Goal: Task Accomplishment & Management: Use online tool/utility

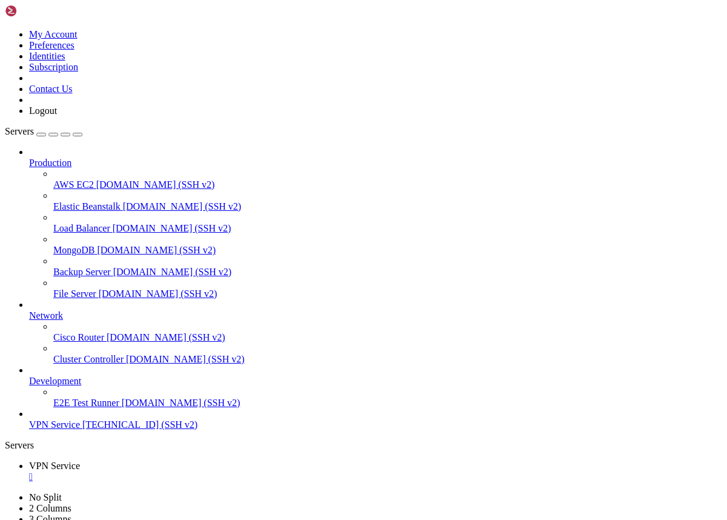
scroll to position [9, 0]
click at [82, 429] on span "[TECHNICAL_ID] (SSH v2)" at bounding box center [139, 424] width 115 height 10
click at [231, 471] on div "" at bounding box center [375, 476] width 693 height 11
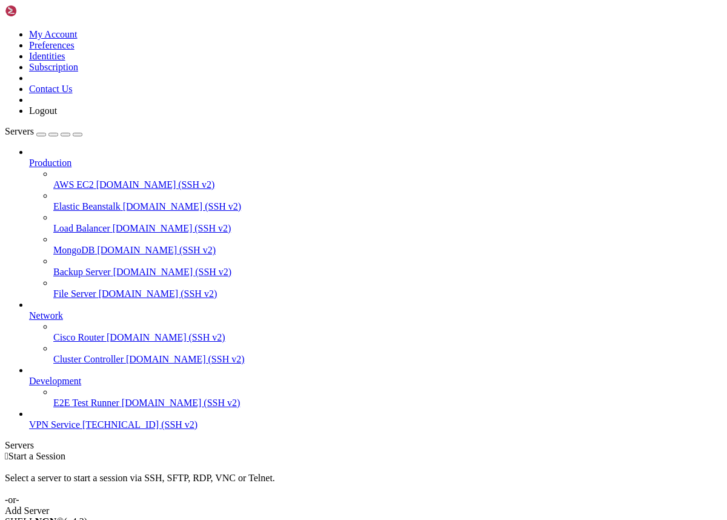
click at [46, 429] on span "VPN Service" at bounding box center [54, 424] width 51 height 10
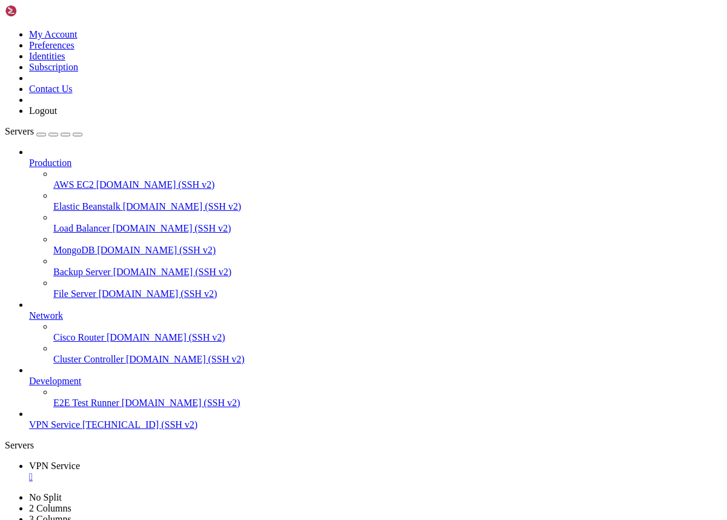
scroll to position [0, 0]
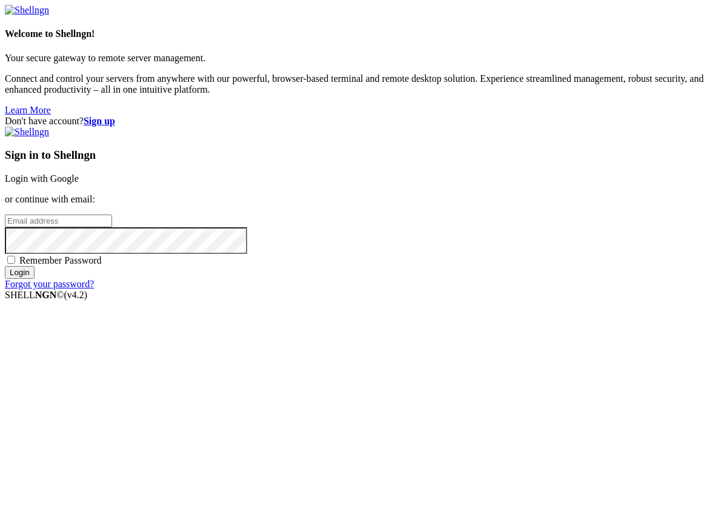
type input "[EMAIL_ADDRESS][DOMAIN_NAME]"
click at [35, 279] on input "Login" at bounding box center [20, 272] width 30 height 13
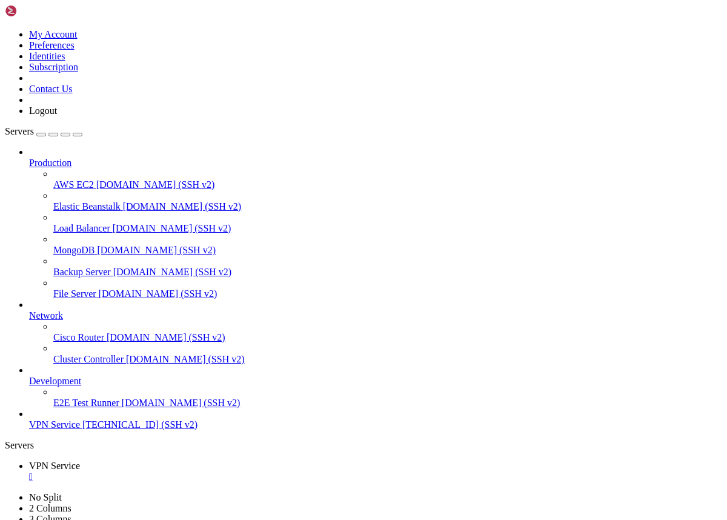
drag, startPoint x: 133, startPoint y: 378, endPoint x: 122, endPoint y: 454, distance: 77.1
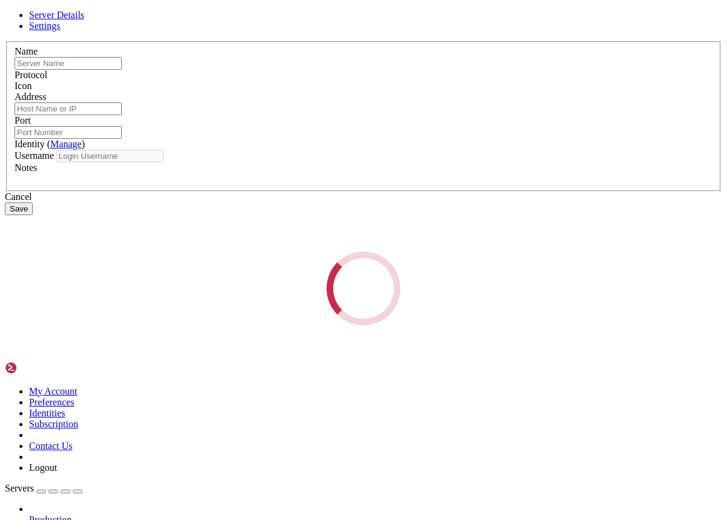
type input "VPN Service"
type input "[TECHNICAL_ID]"
type input "22"
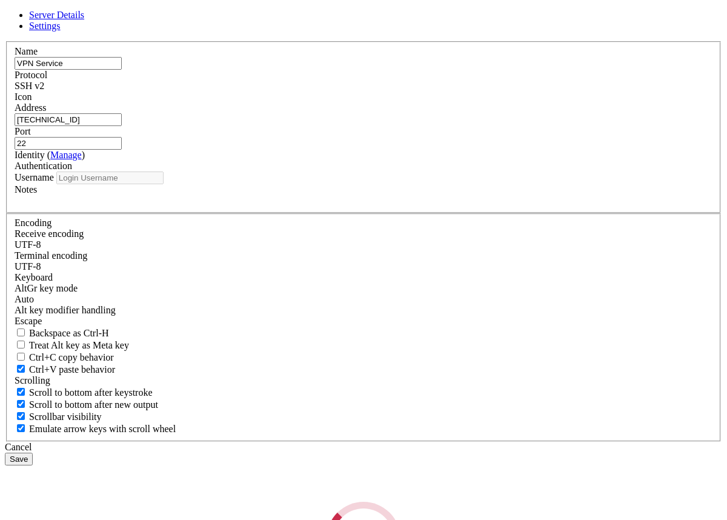
type input "root"
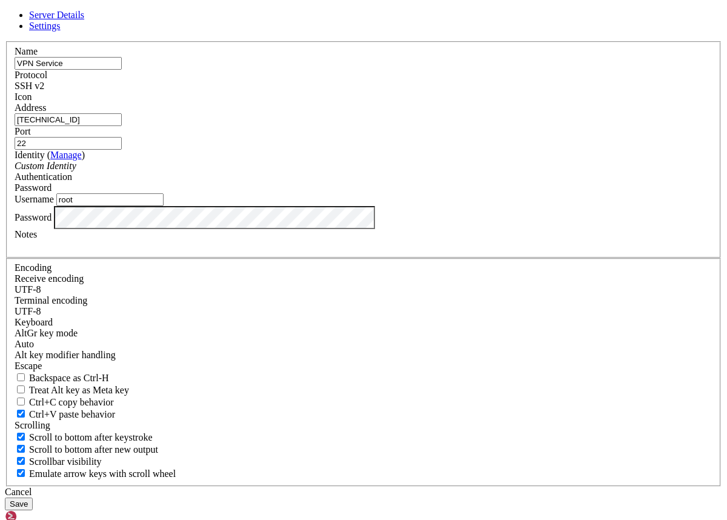
click at [122, 150] on input "22" at bounding box center [68, 143] width 107 height 13
click at [33, 497] on button "Save" at bounding box center [19, 503] width 28 height 13
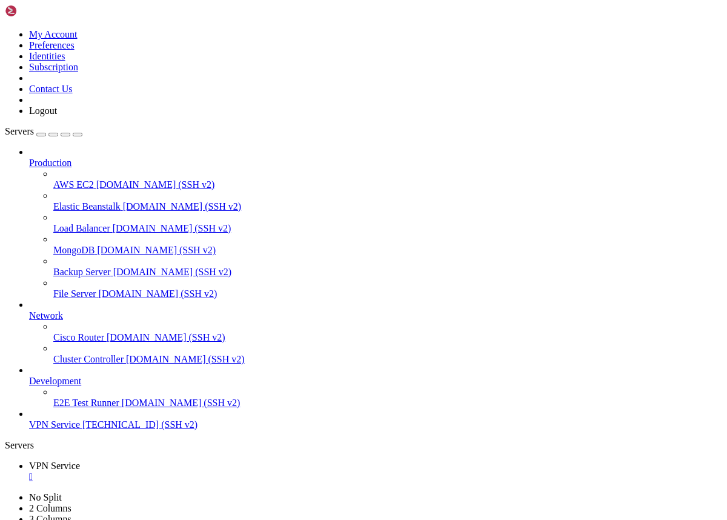
drag, startPoint x: 13, startPoint y: 948, endPoint x: 426, endPoint y: 1108, distance: 442.3
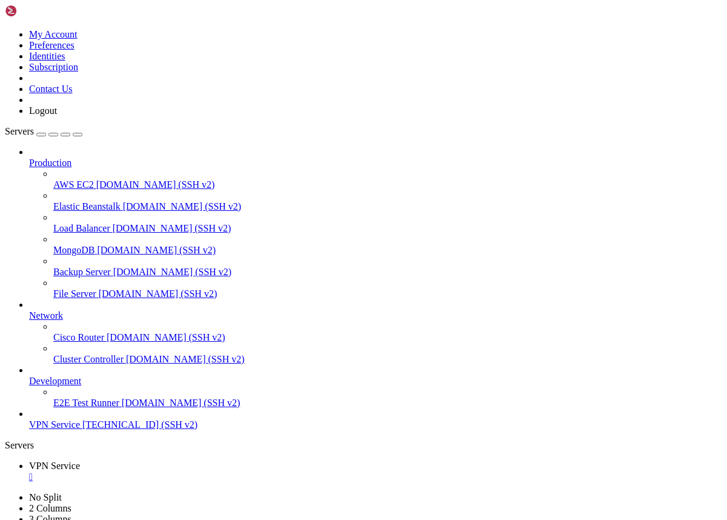
copy div "oot@project:~# ufw default deny incoming ufw default allow outgoing ufw allow 2…"
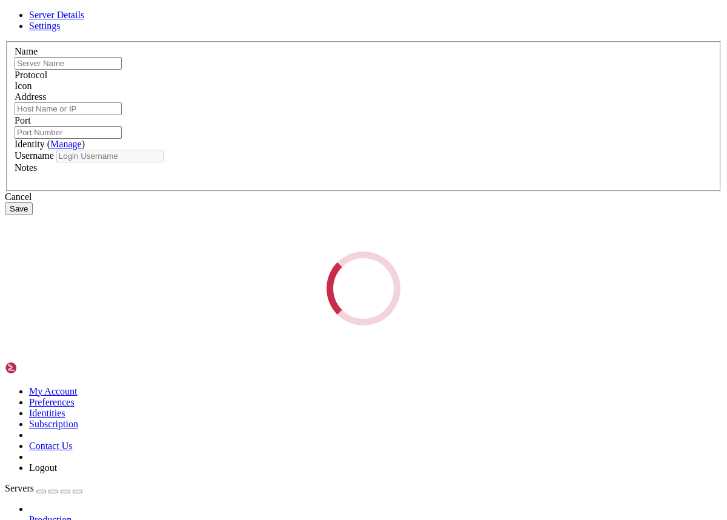
type input "VPN Service"
type input "[TECHNICAL_ID]"
type input "22"
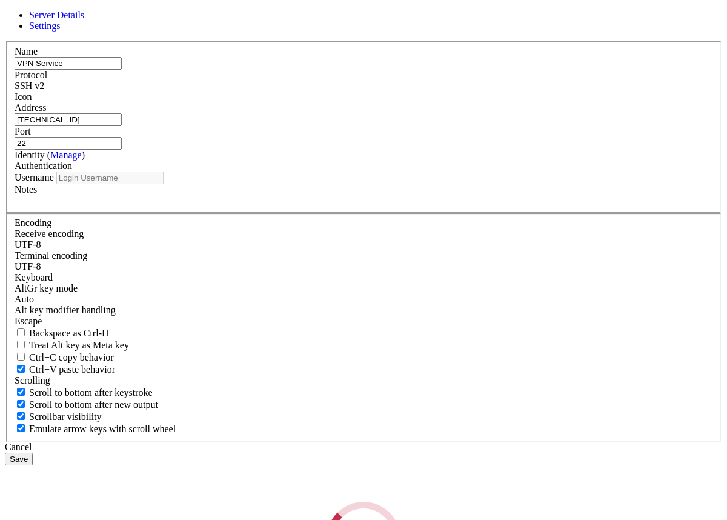
type input "root"
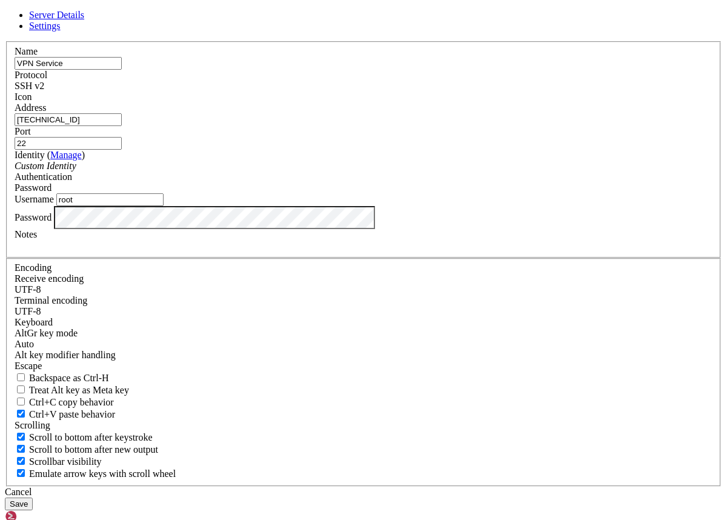
scroll to position [16879, 0]
click at [33, 497] on button "Save" at bounding box center [19, 503] width 28 height 13
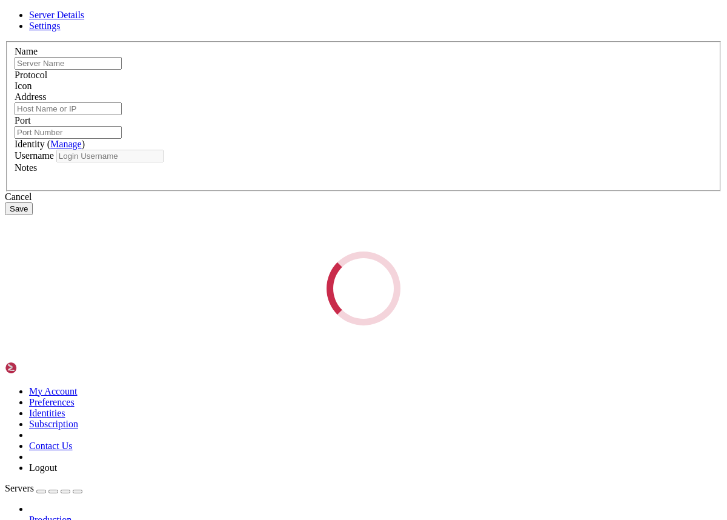
type input "VPN Service"
type input "[TECHNICAL_ID]"
type input "22"
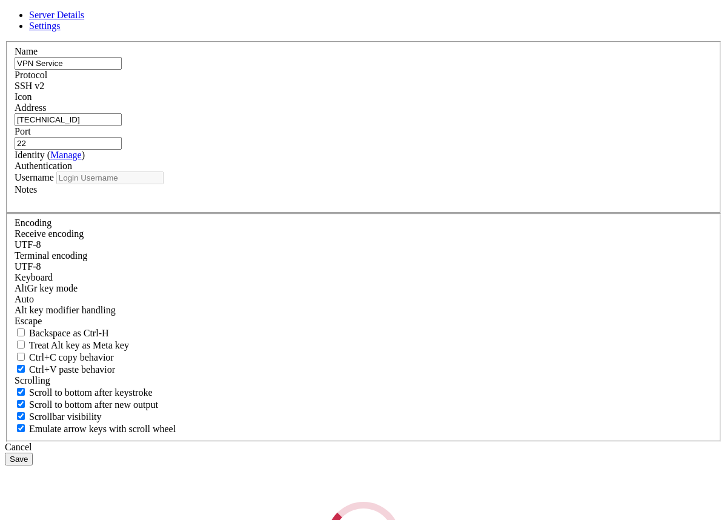
type input "root"
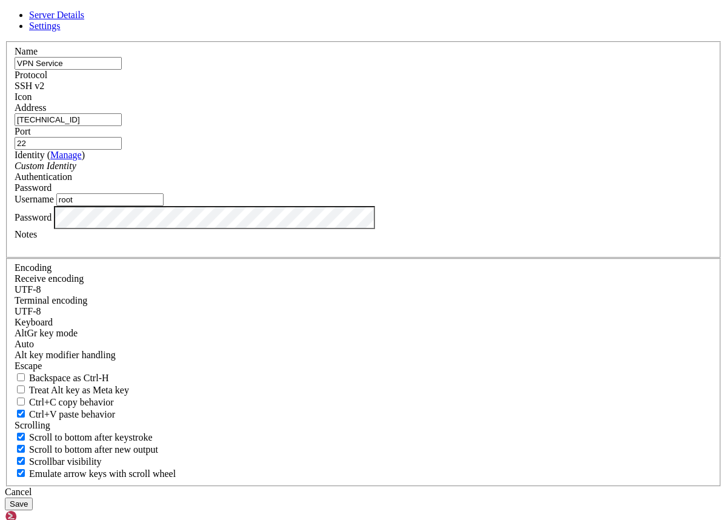
click at [33, 497] on button "Save" at bounding box center [19, 503] width 28 height 13
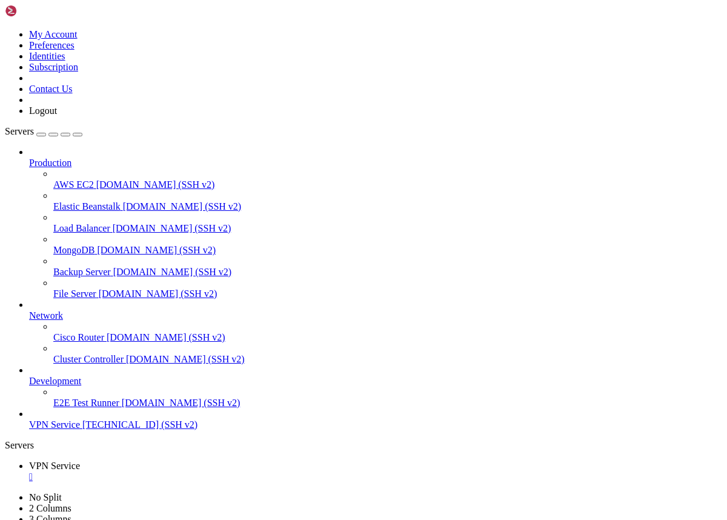
click at [54, 429] on span "VPN Service" at bounding box center [54, 424] width 51 height 10
click at [230, 471] on div "" at bounding box center [375, 476] width 693 height 11
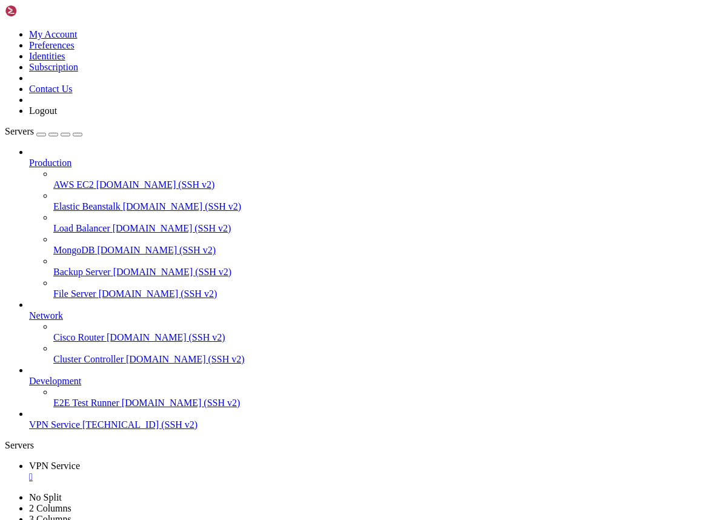
scroll to position [9, 0]
click at [94, 429] on span "[TECHNICAL_ID] (SSH v2)" at bounding box center [139, 424] width 115 height 10
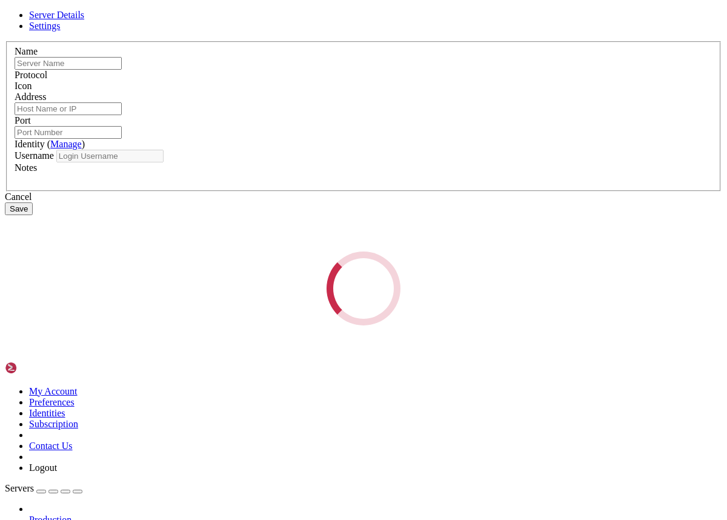
type input "VPN Service"
type input "[TECHNICAL_ID]"
type input "22"
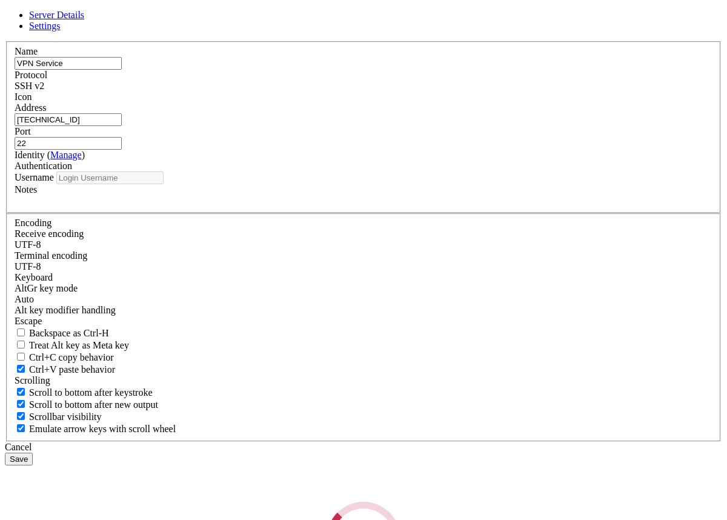
type input "root"
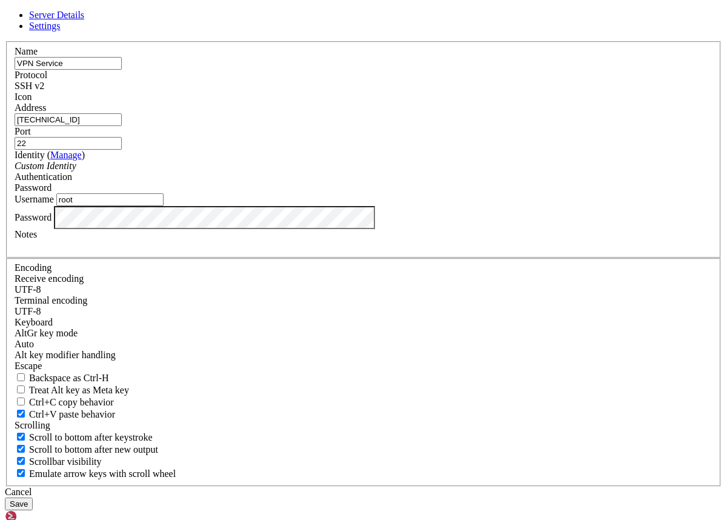
click at [33, 497] on button "Save" at bounding box center [19, 503] width 28 height 13
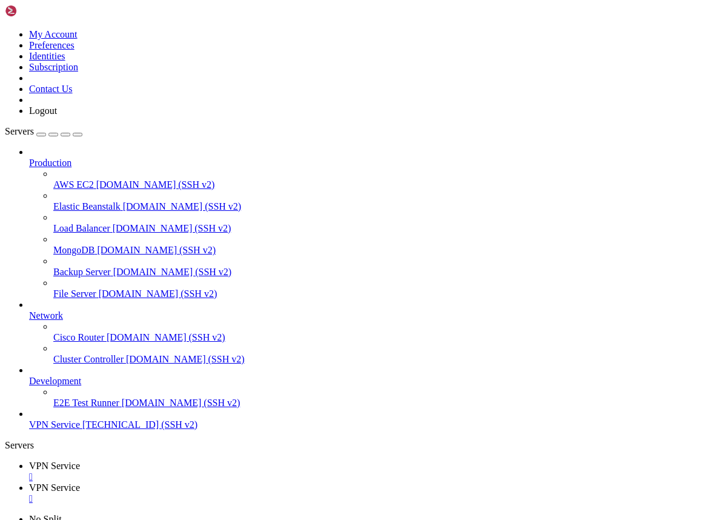
click at [320, 493] on div "" at bounding box center [375, 498] width 693 height 11
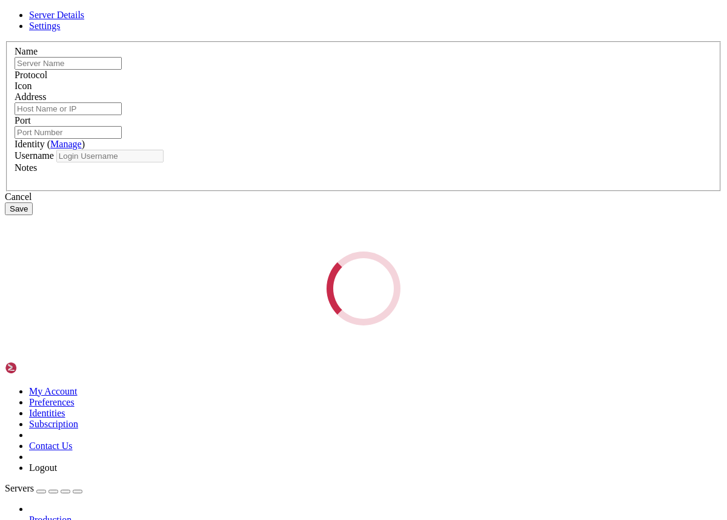
type input "VPN Service"
type input "[TECHNICAL_ID]"
type input "22"
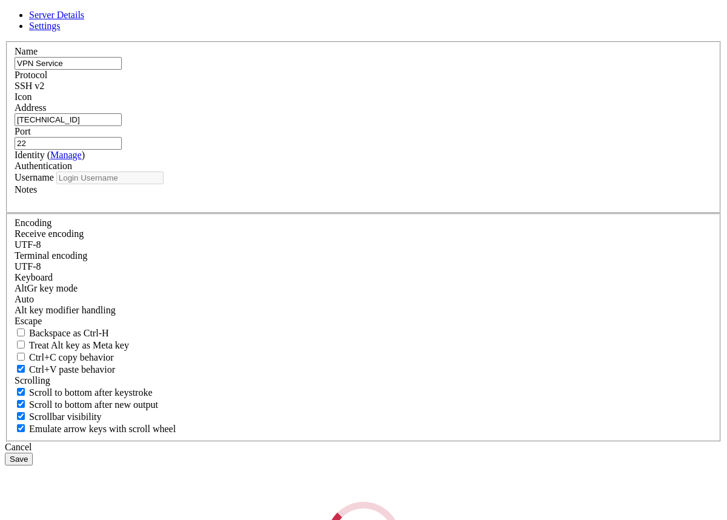
type input "root"
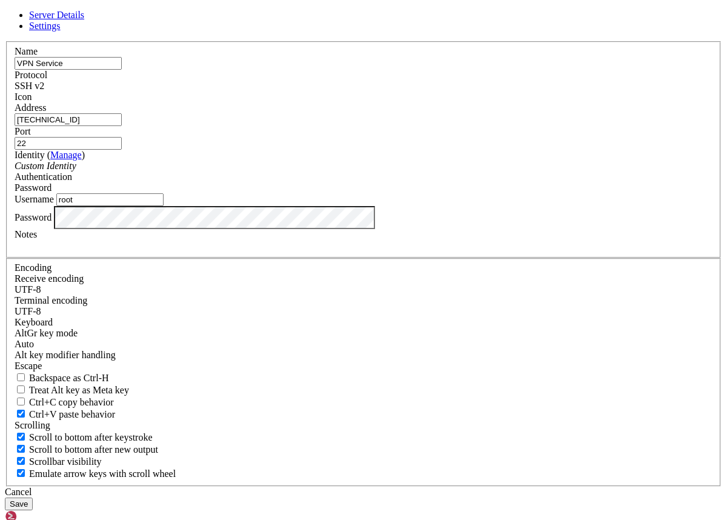
click at [33, 497] on button "Save" at bounding box center [19, 503] width 28 height 13
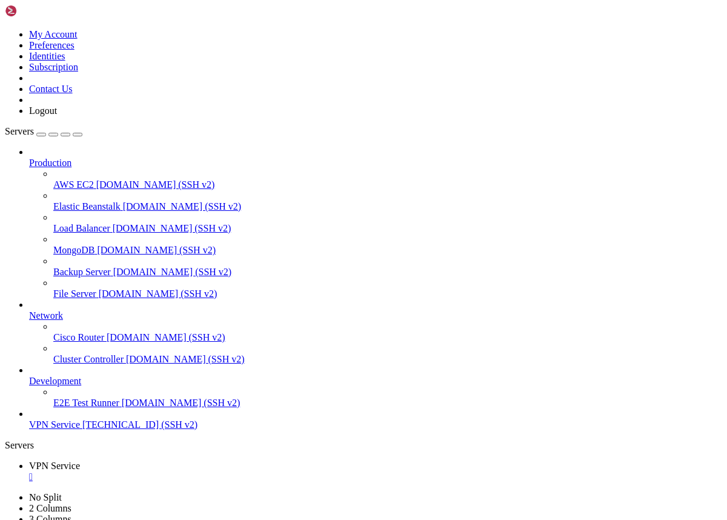
click at [82, 429] on span "[TECHNICAL_ID] (SSH v2)" at bounding box center [139, 424] width 115 height 10
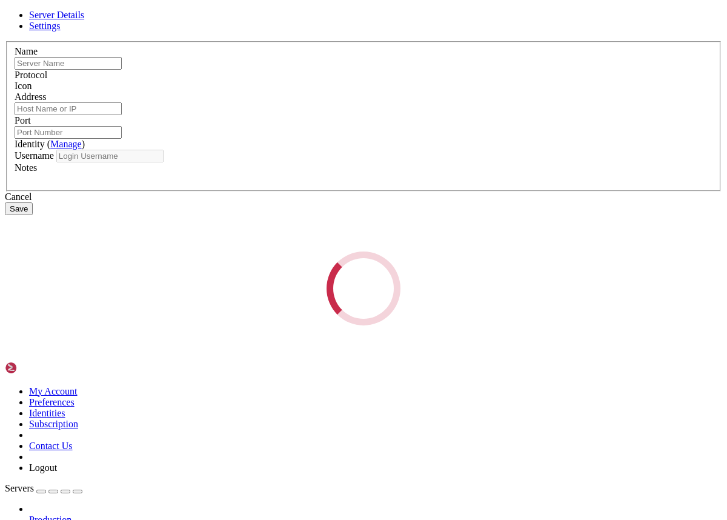
type input "VPN Service"
type input "[TECHNICAL_ID]"
type input "22"
type input "root"
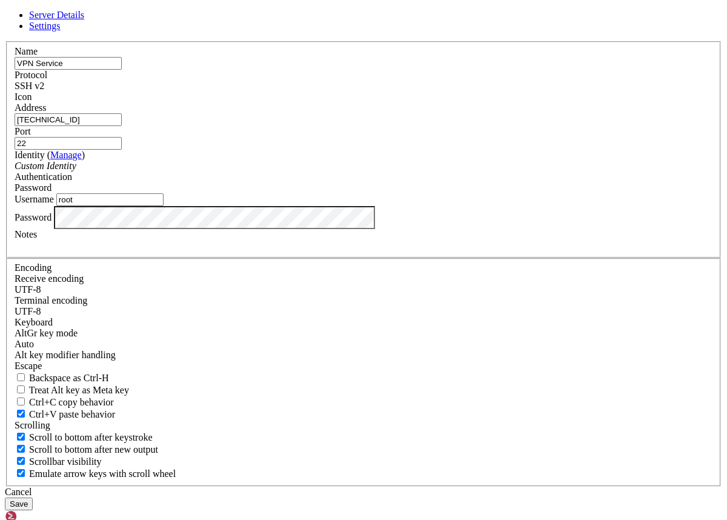
click at [33, 497] on button "Save" at bounding box center [19, 503] width 28 height 13
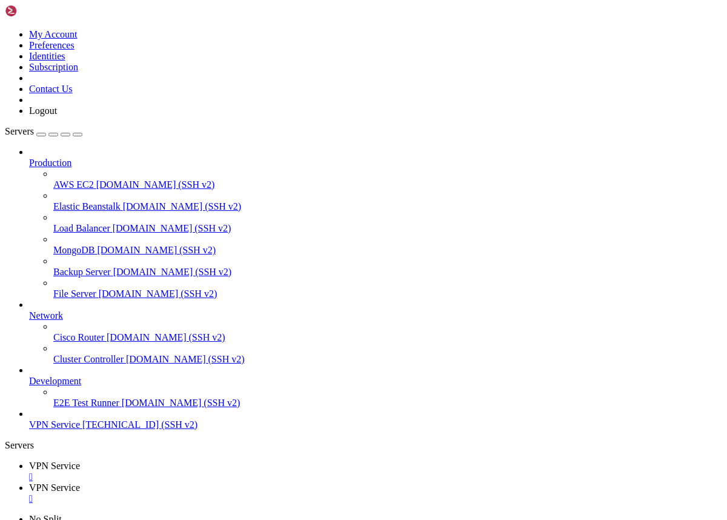
click at [229, 471] on div "" at bounding box center [375, 476] width 693 height 11
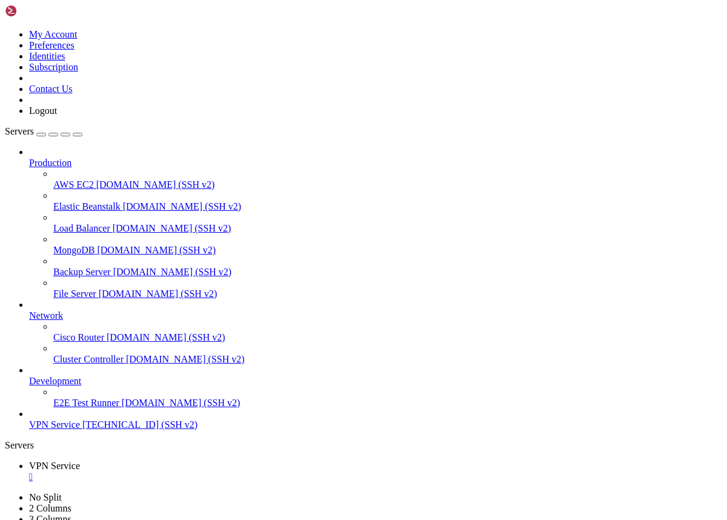
drag, startPoint x: 312, startPoint y: 1051, endPoint x: 131, endPoint y: 1054, distance: 181.1
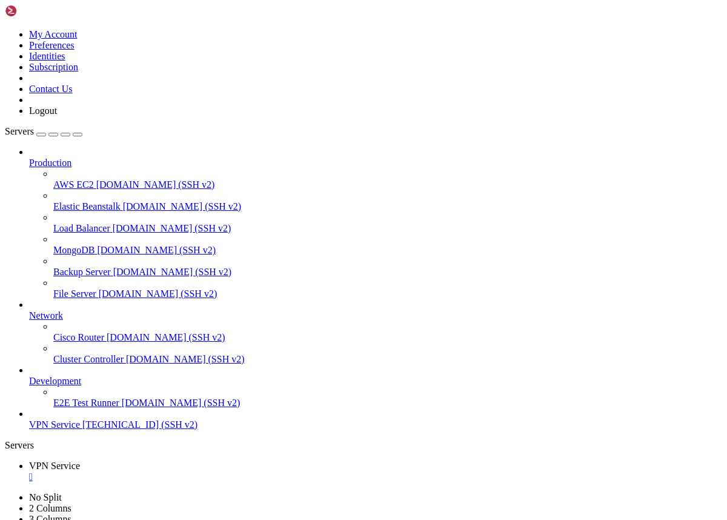
drag, startPoint x: 93, startPoint y: 1057, endPoint x: 297, endPoint y: 1059, distance: 204.1
copy x-row "nano /etc/nginx/sites-available/sni.conf"
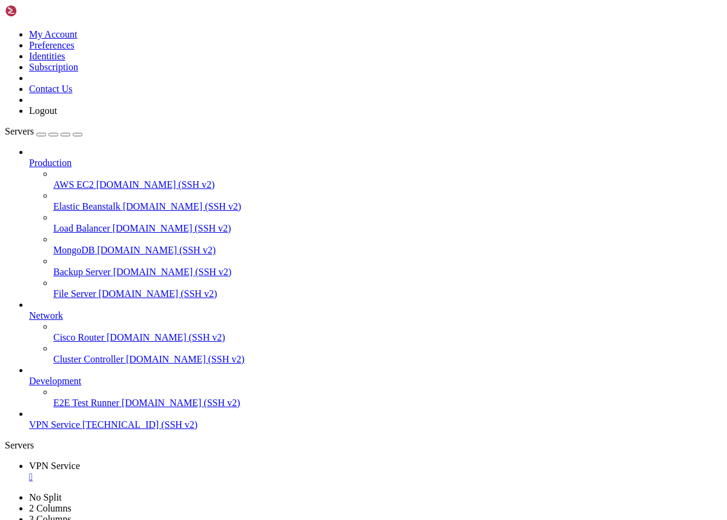
scroll to position [14532, 0]
drag, startPoint x: 190, startPoint y: 1109, endPoint x: 10, endPoint y: 1080, distance: 182.3
copy div "root@project:/var/www/html/site# ln -s /etc/nginx/sites-available/sni.conf /etc…"
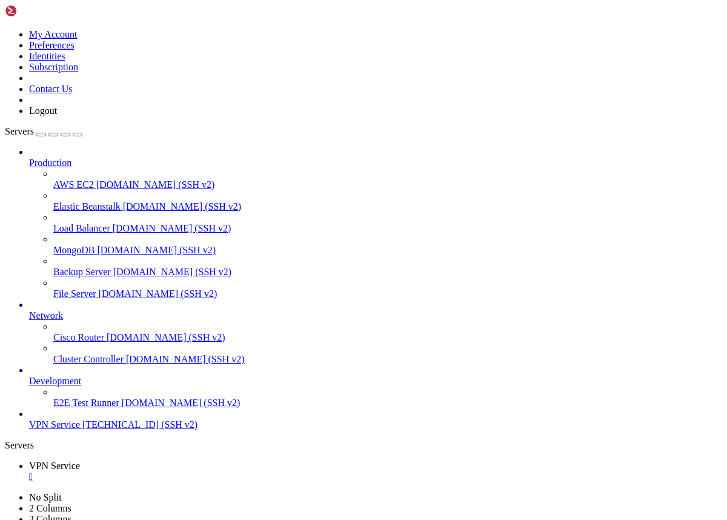
drag, startPoint x: 461, startPoint y: 929, endPoint x: 11, endPoint y: 908, distance: 451.0
copy div "root@project:/var/www/html/site# ls -l /etc/nginx/sites-enabled/ total 0 lrwxrw…"
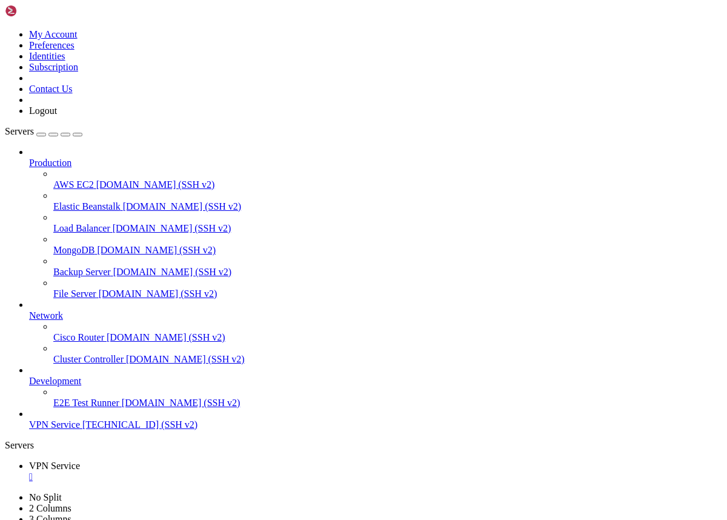
scroll to position [14965, 0]
drag, startPoint x: 320, startPoint y: 1097, endPoint x: 72, endPoint y: 1097, distance: 248.3
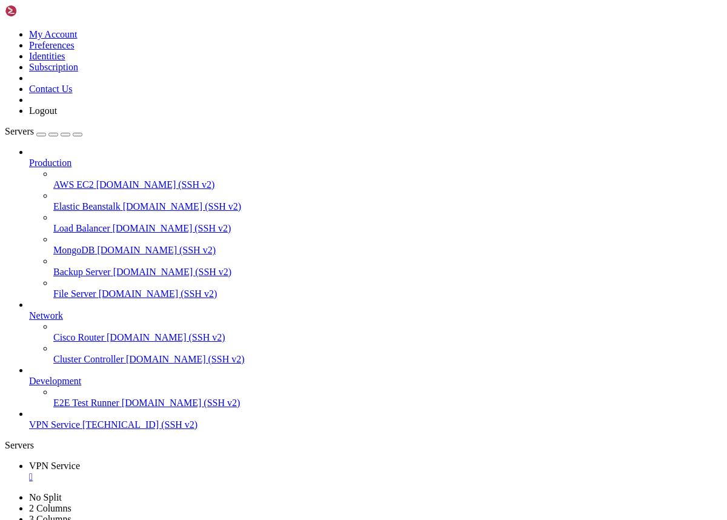
copy span "[URL][TECHNICAL_ID]"
drag, startPoint x: 115, startPoint y: 845, endPoint x: 9, endPoint y: 784, distance: 122.0
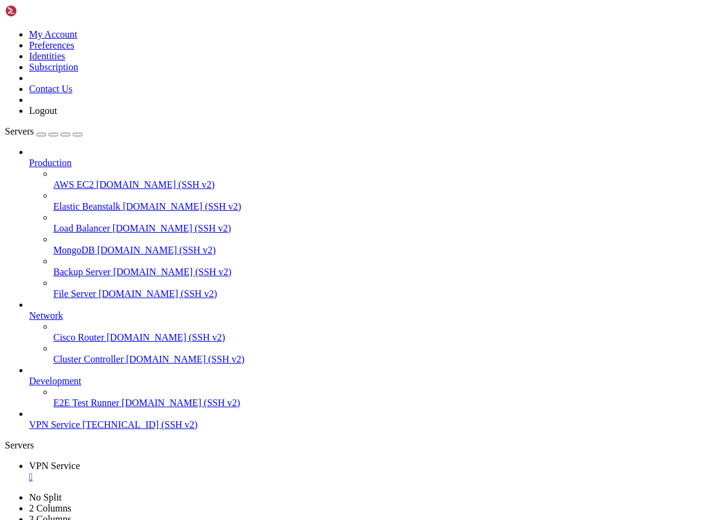
copy div "root@project:~# sudo grep -RIn "listen .*443" /etc/nginx /etc/nginx/conf.d /etc…"
drag, startPoint x: 242, startPoint y: 947, endPoint x: 130, endPoint y: 949, distance: 112.0
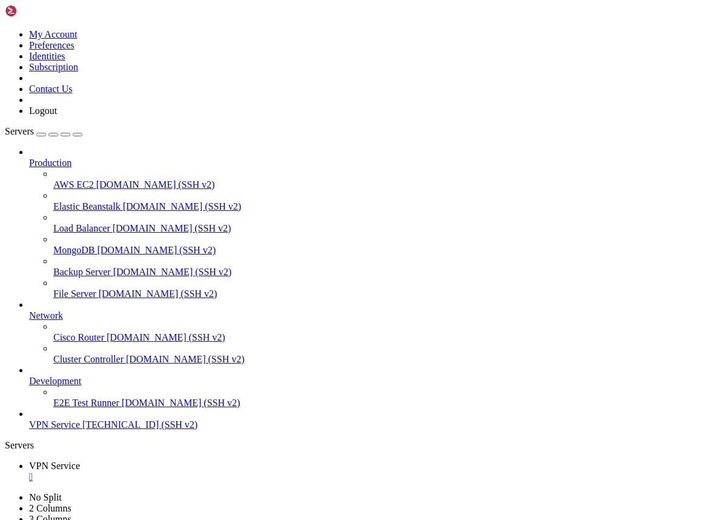
drag, startPoint x: 127, startPoint y: 946, endPoint x: 243, endPoint y: 945, distance: 115.7
copy x-row "[EMAIL_ADDRESS][DOMAIN_NAME]"
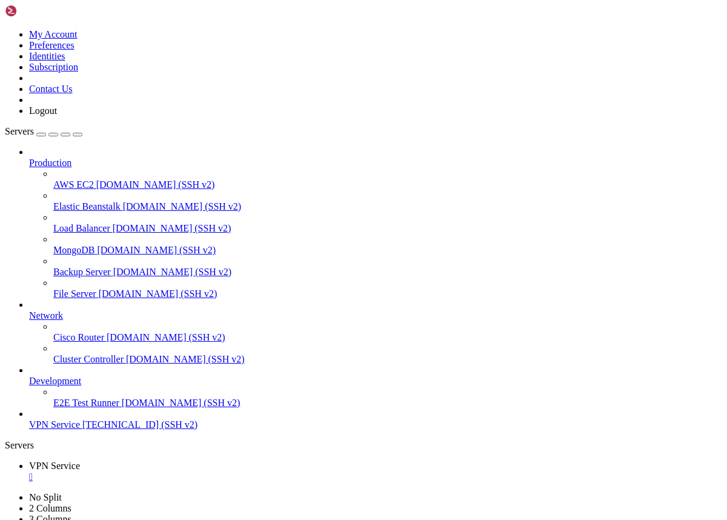
drag, startPoint x: 118, startPoint y: 1107, endPoint x: 10, endPoint y: 1076, distance: 112.3
copy div "root@project:~# sudo systemctl list-timers | grep certbot Thu 2025-10-09 00:08:…"
drag, startPoint x: 106, startPoint y: 1111, endPoint x: 10, endPoint y: 825, distance: 302.0
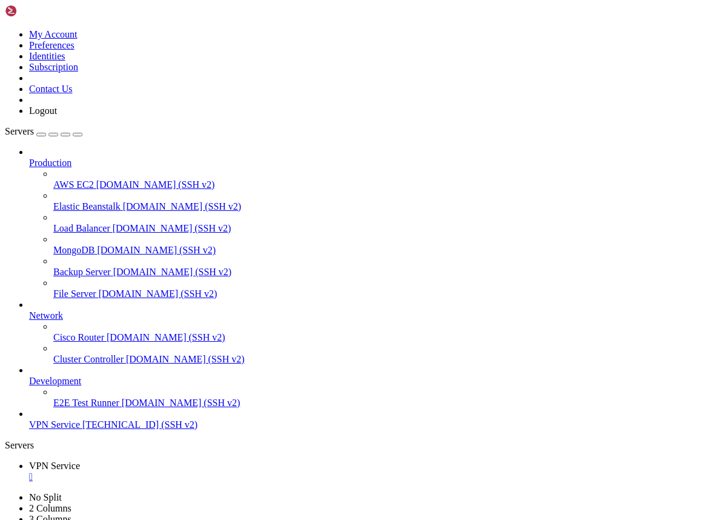
copy div "Do you confirm the information and wish to proceed? [y/n] [Default y]: y acme.s…"
drag, startPoint x: 10, startPoint y: 925, endPoint x: 310, endPoint y: 1104, distance: 350.1
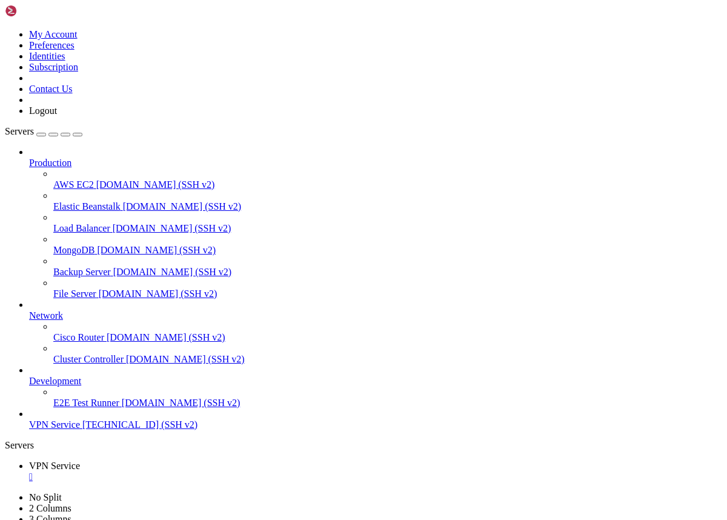
copy div "Newer kernel available The currently running kernel version is 5.15.0-140-gener…"
drag, startPoint x: 318, startPoint y: 1078, endPoint x: 73, endPoint y: 1077, distance: 245.2
copy span "https://afmprod.vip:61353/fUYMFaFWtH2sRkqaUg/"
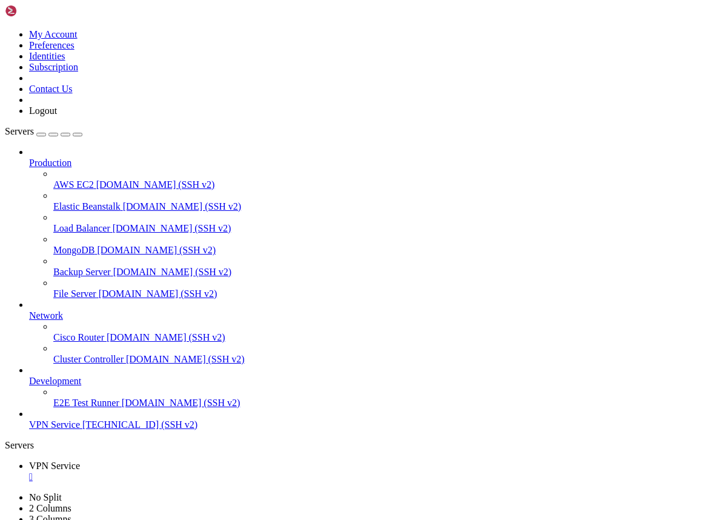
scroll to position [28692, 0]
